Goal: Information Seeking & Learning: Learn about a topic

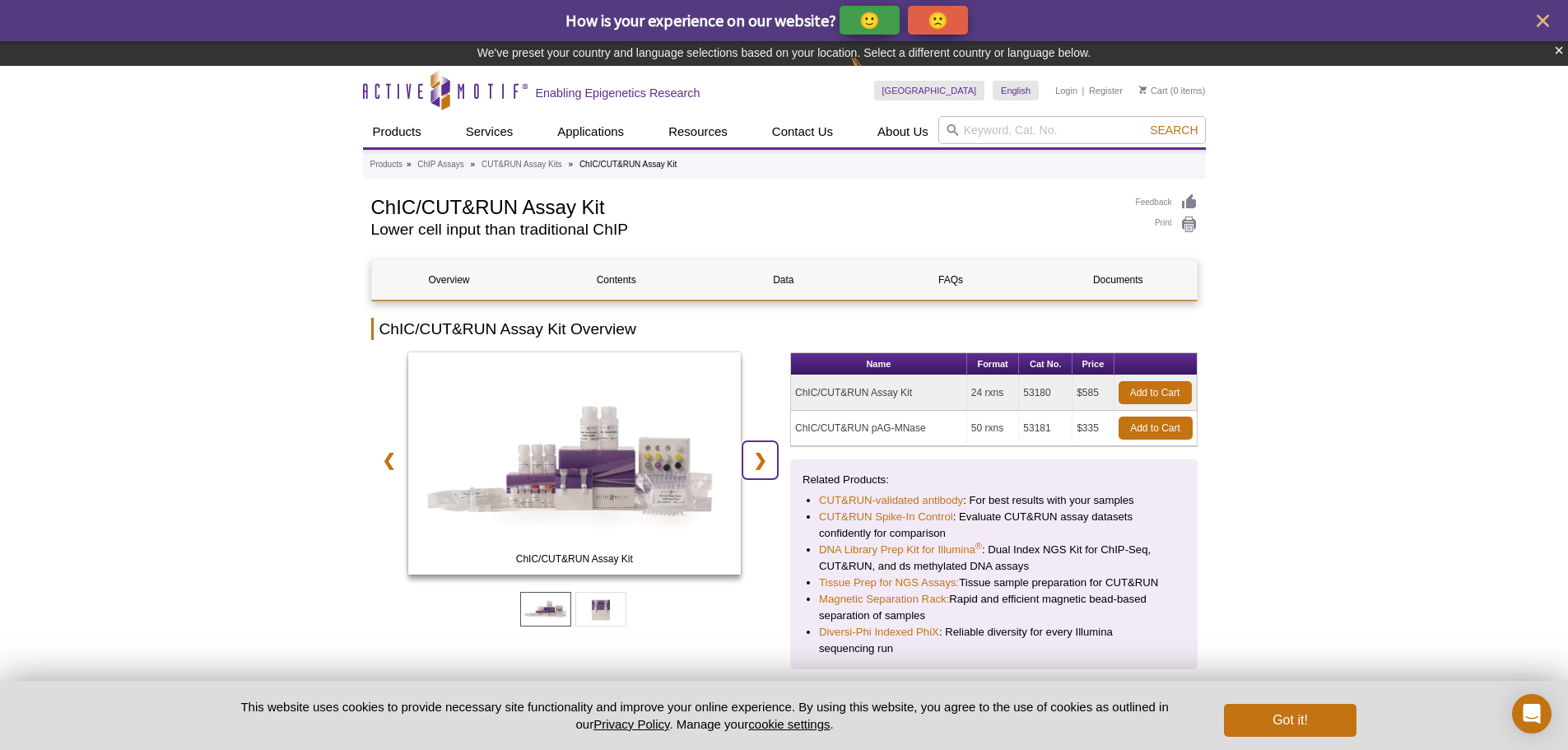
click at [754, 413] on div "ChIC/CUT&RUN Assay Kit ChIC/CUT&RUN pAG-MNase ❮ ❯" at bounding box center [575, 466] width 408 height 228
click at [762, 444] on link "❯" at bounding box center [760, 460] width 35 height 37
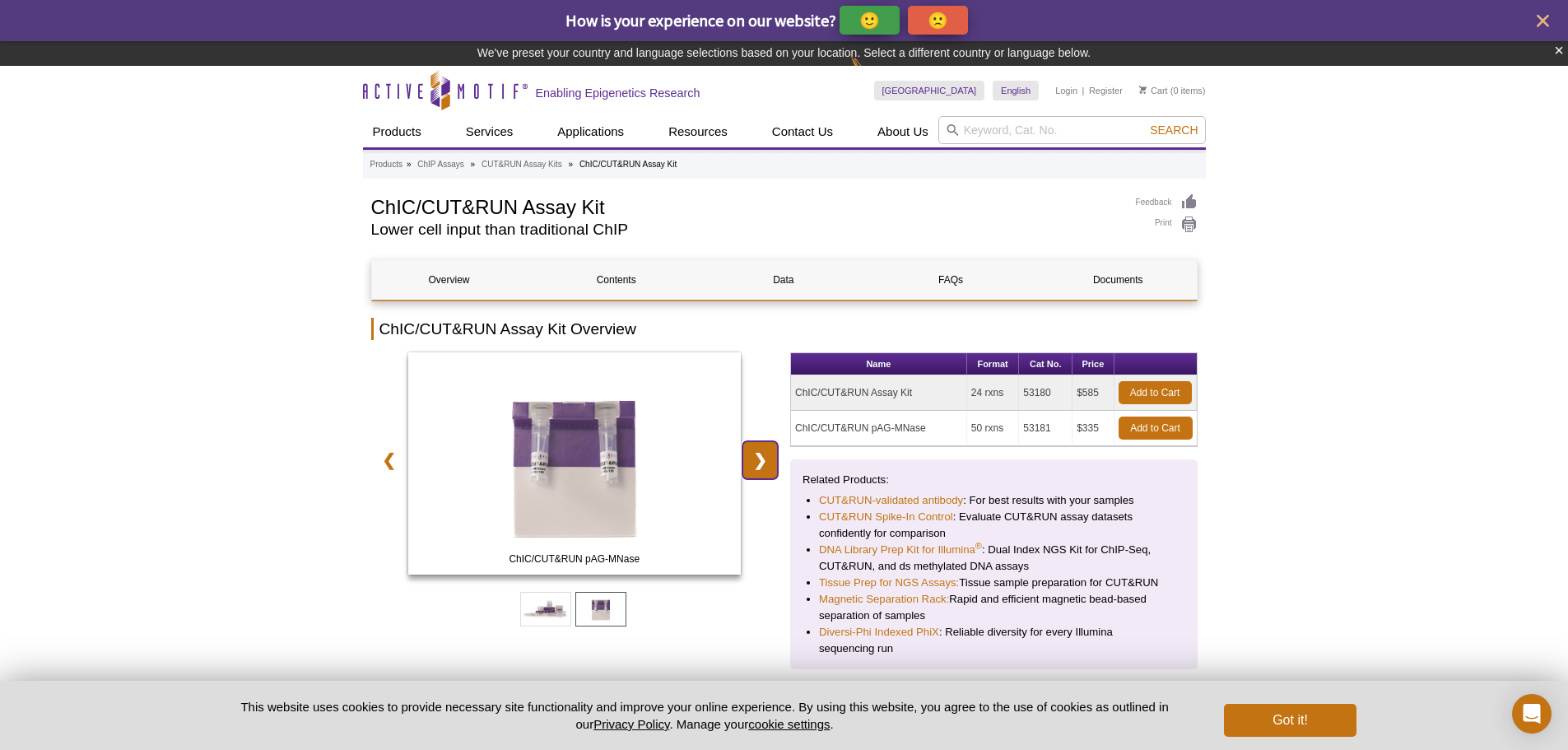
click at [762, 444] on link "❯" at bounding box center [760, 460] width 35 height 37
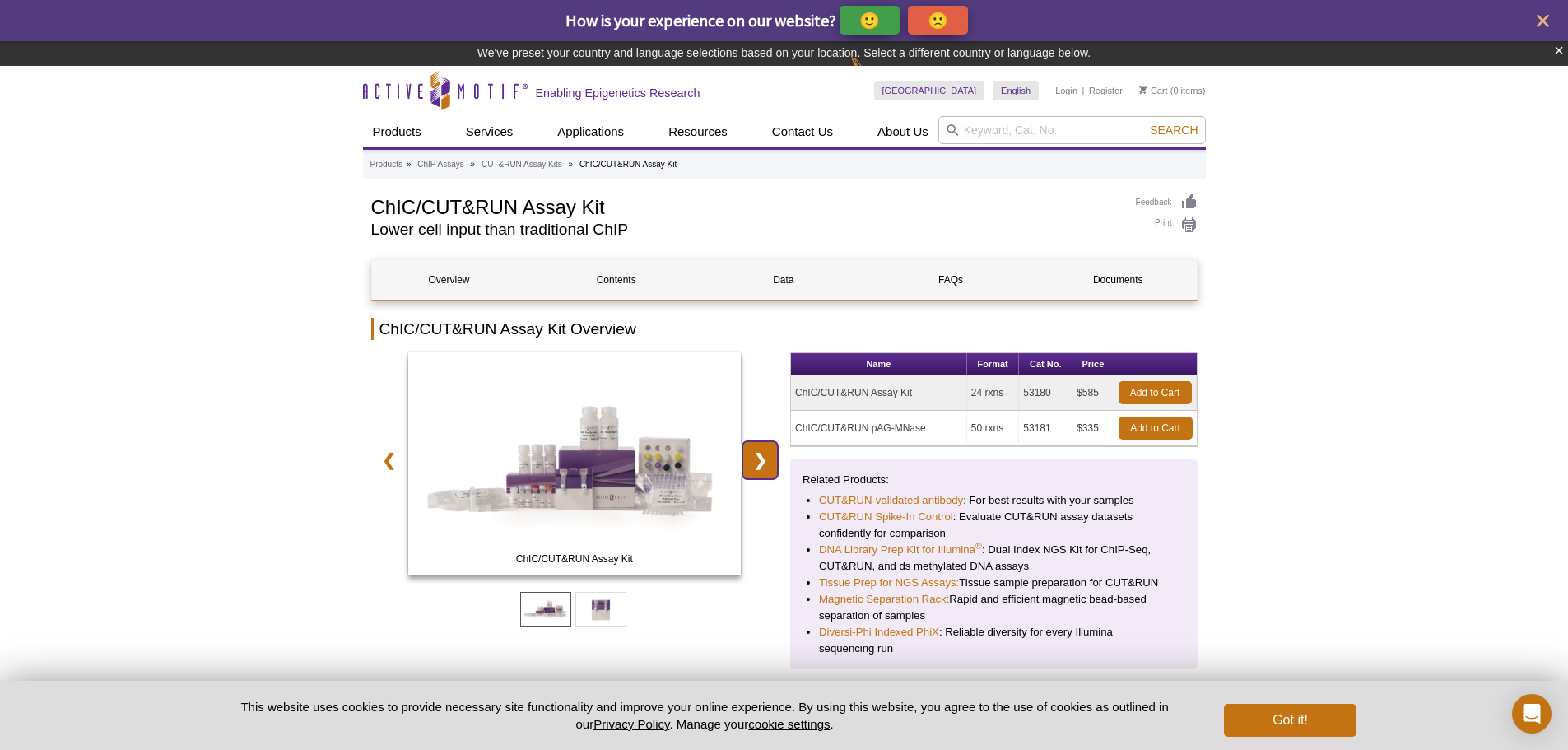
click at [762, 444] on link "❯" at bounding box center [760, 460] width 35 height 37
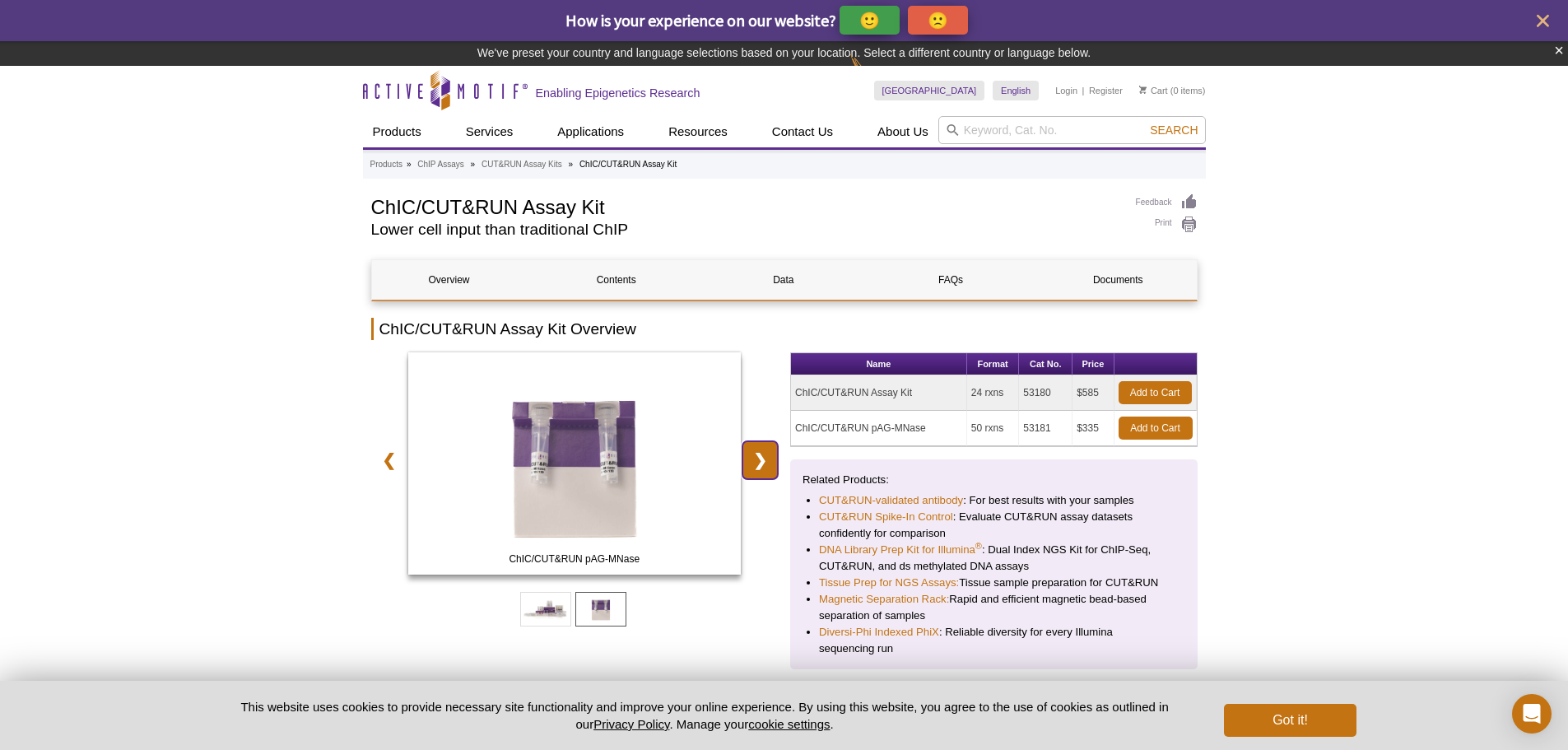
click at [762, 444] on link "❯" at bounding box center [760, 460] width 35 height 37
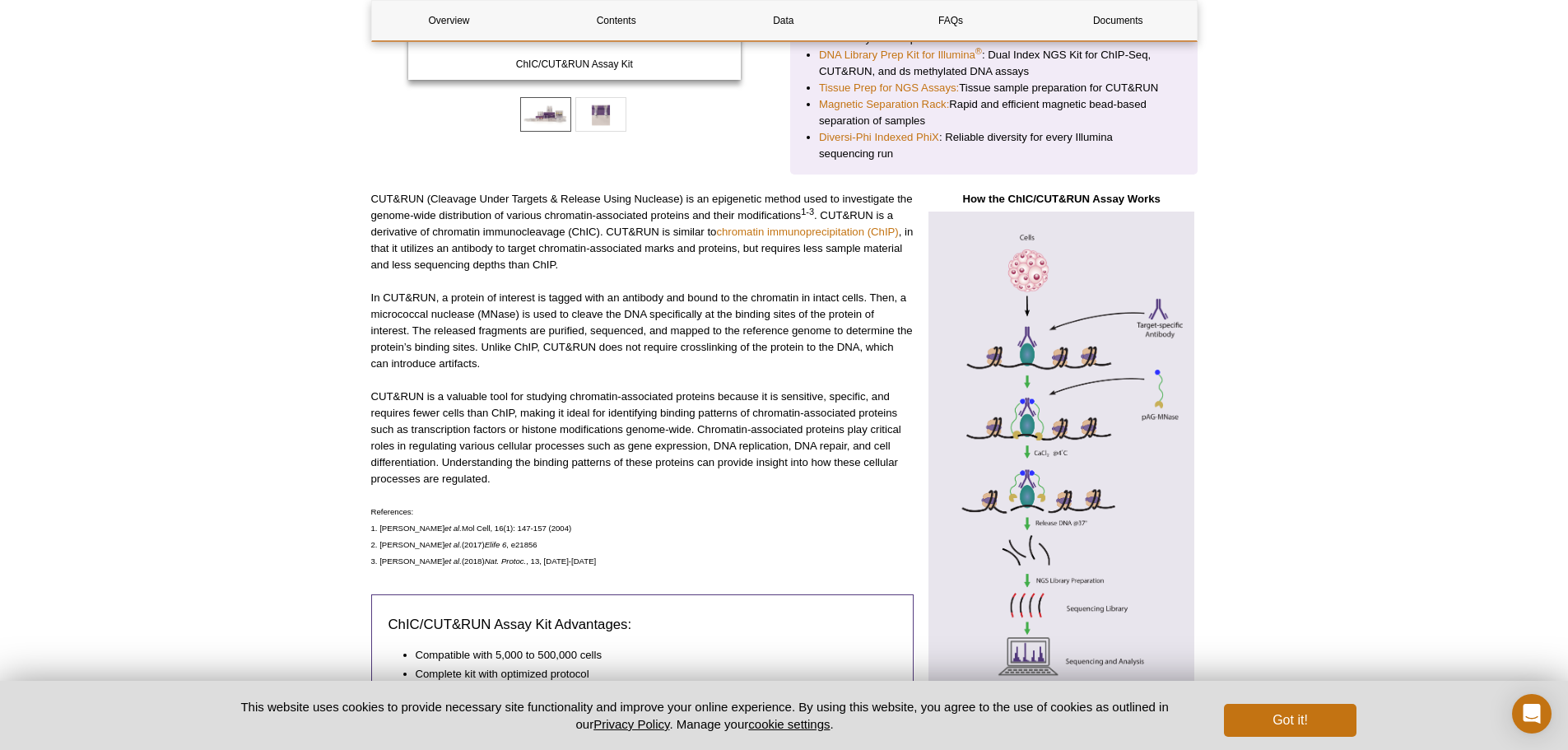
scroll to position [469, 0]
click at [1077, 434] on img at bounding box center [1062, 457] width 272 height 491
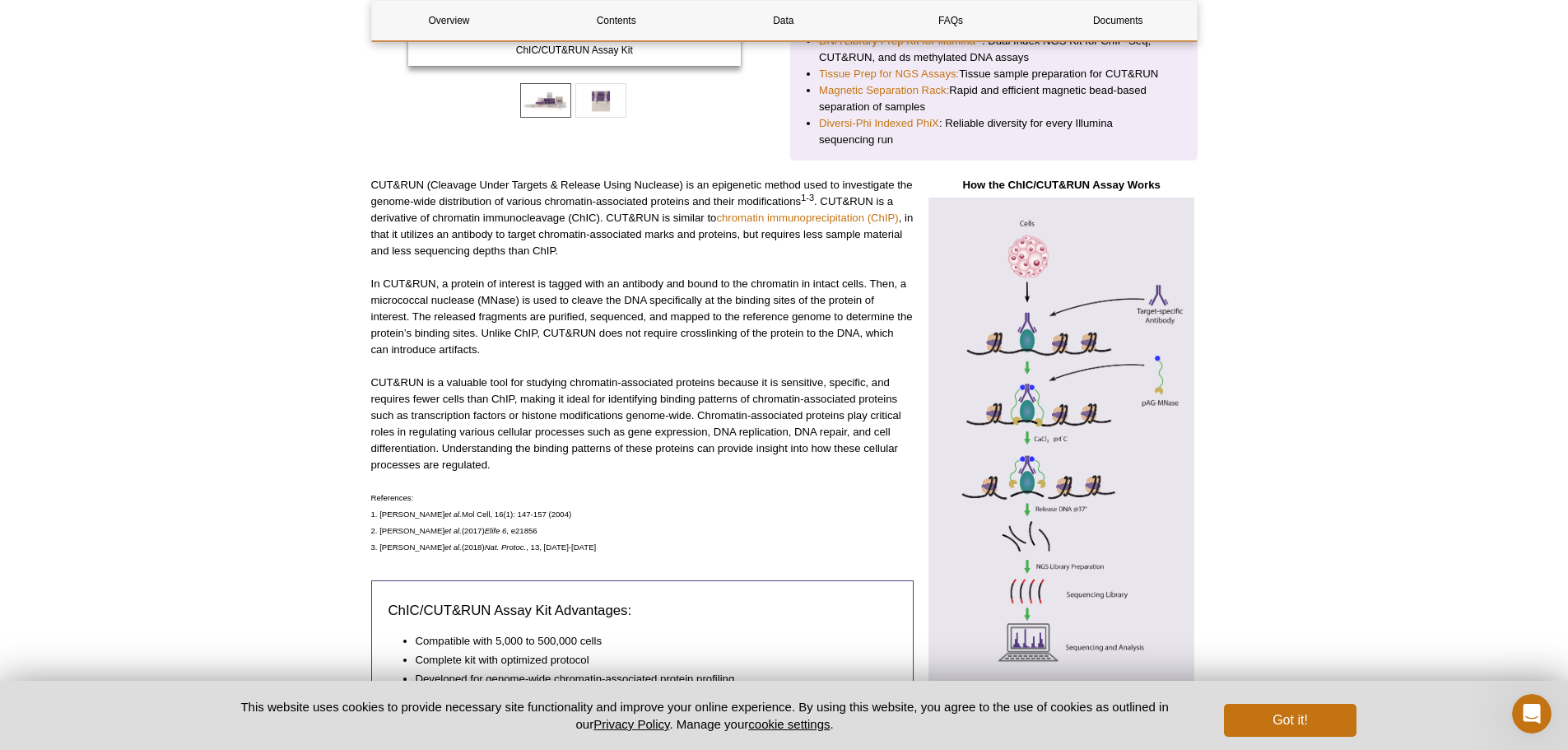
scroll to position [494, 0]
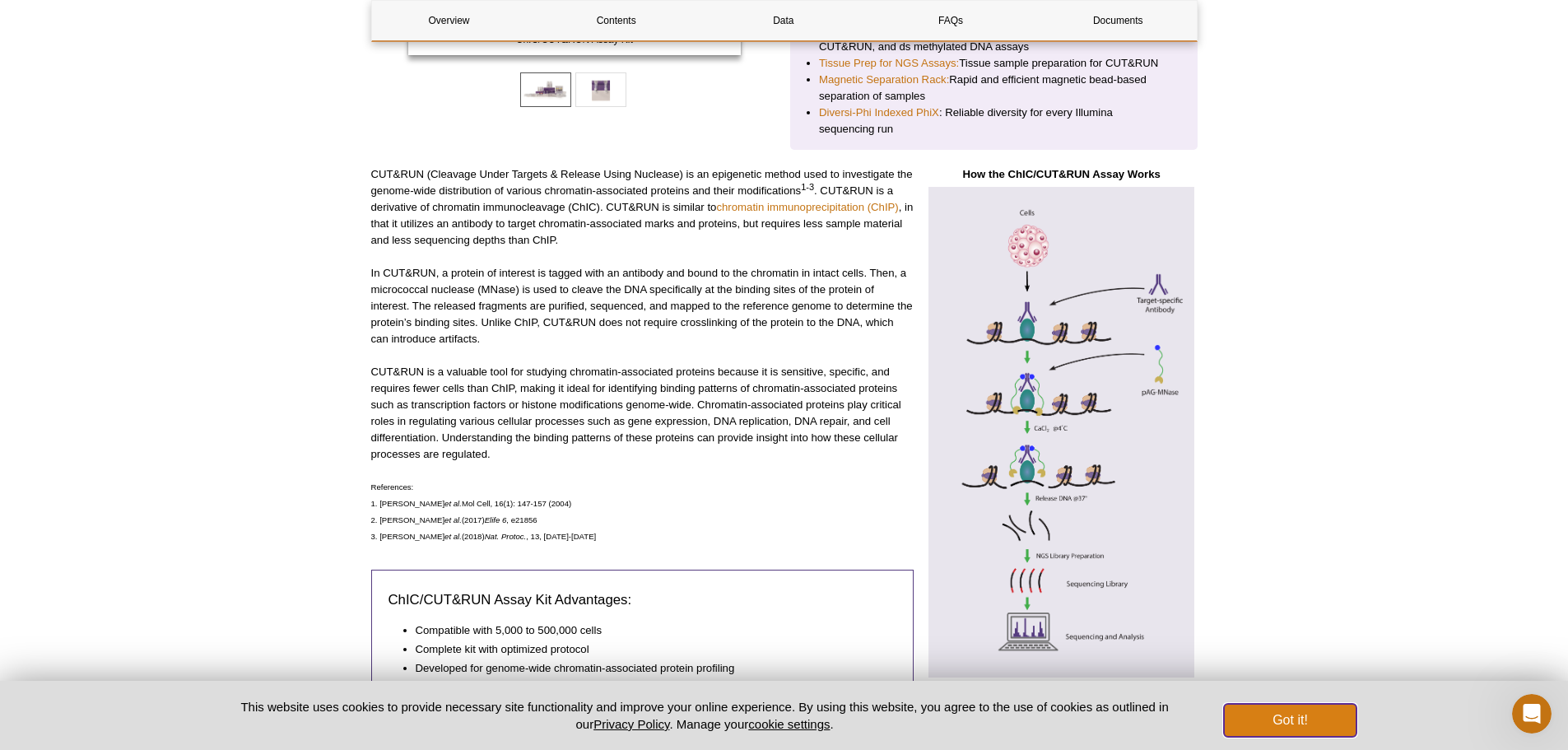
click at [1308, 719] on button "Got it!" at bounding box center [1290, 720] width 132 height 33
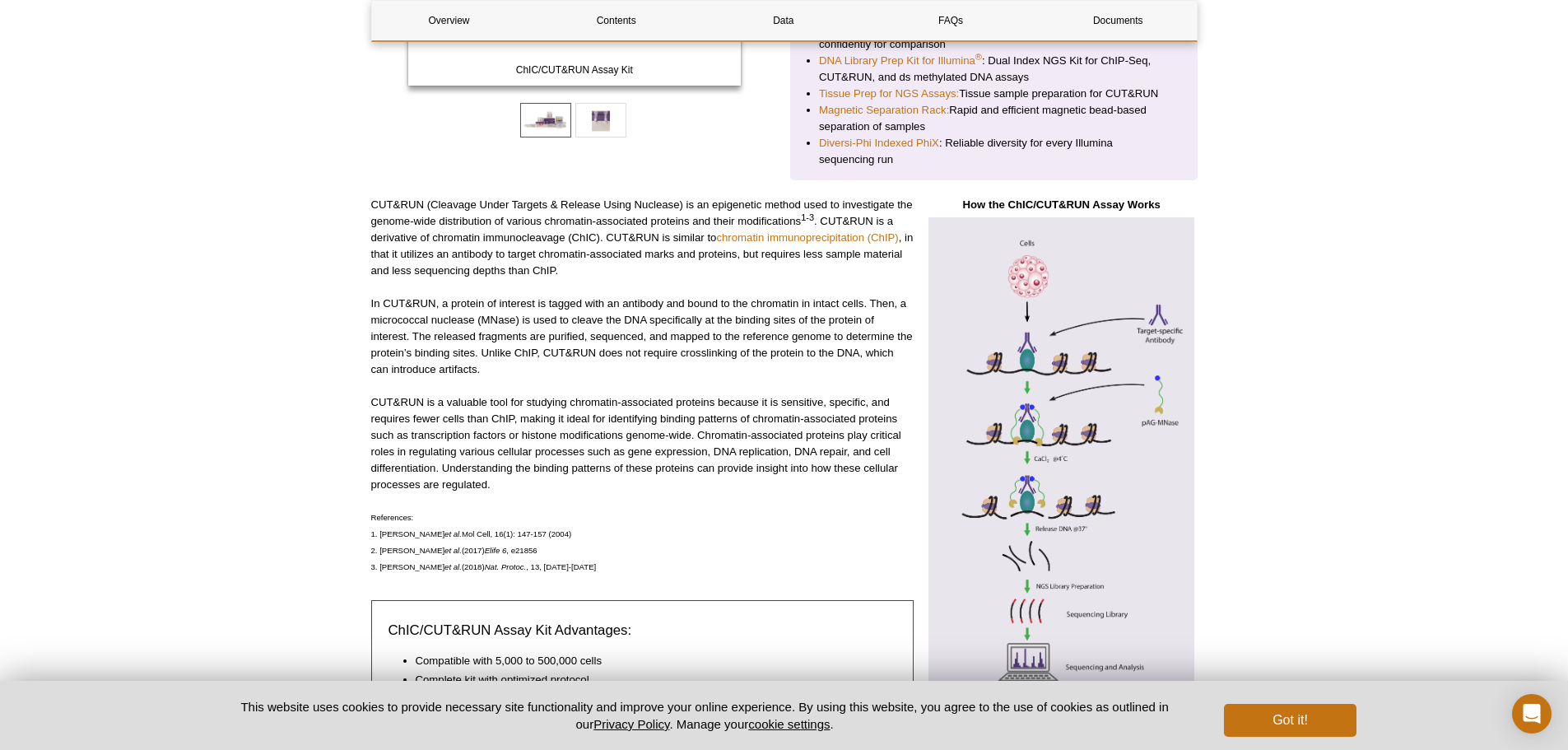
scroll to position [511, 0]
